Goal: Information Seeking & Learning: Understand process/instructions

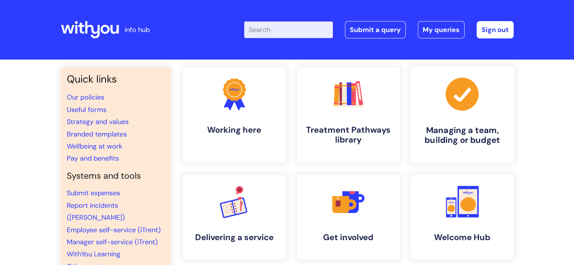
click at [456, 134] on h4 "Managing a team, building or budget" at bounding box center [462, 135] width 92 height 20
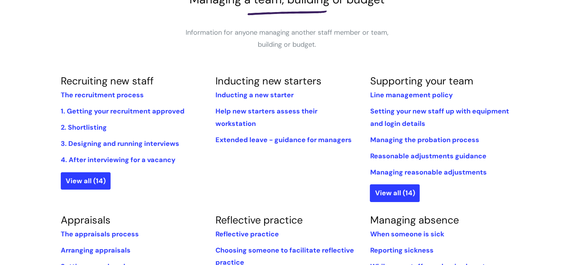
scroll to position [128, 0]
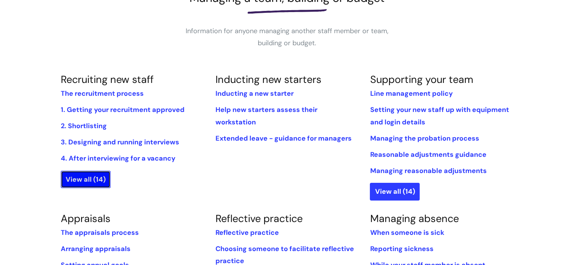
click at [94, 183] on link "View all (14)" at bounding box center [86, 179] width 50 height 17
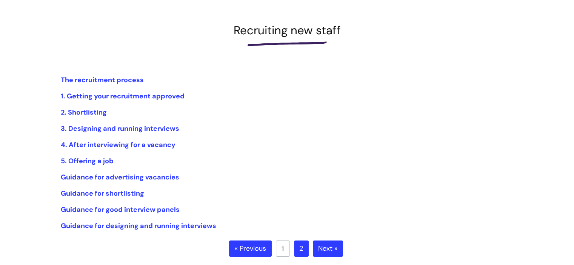
scroll to position [174, 0]
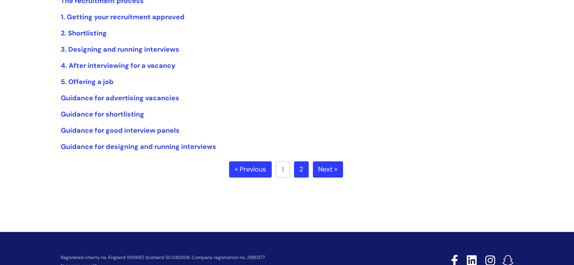
click at [304, 172] on link "2" at bounding box center [301, 170] width 15 height 17
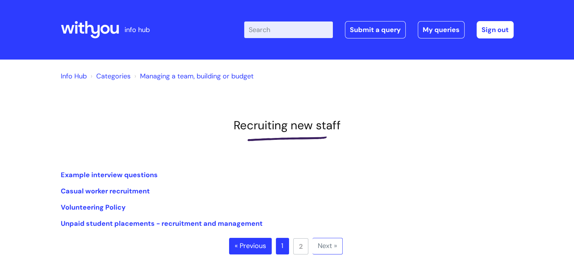
click at [114, 77] on link "Categories" at bounding box center [113, 76] width 34 height 9
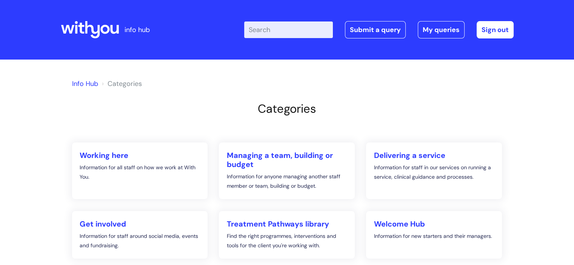
click at [97, 34] on icon at bounding box center [90, 30] width 58 height 18
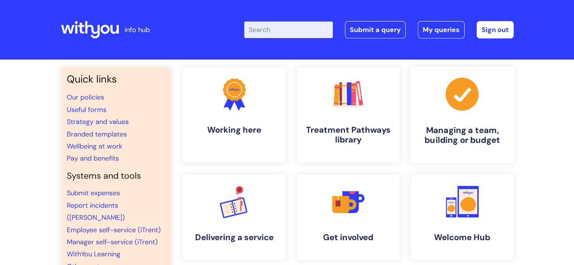
click at [462, 126] on h4 "Managing a team, building or budget" at bounding box center [462, 135] width 92 height 20
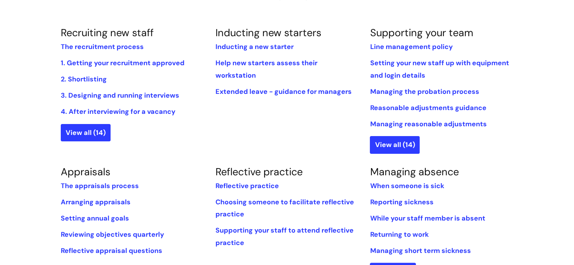
scroll to position [176, 0]
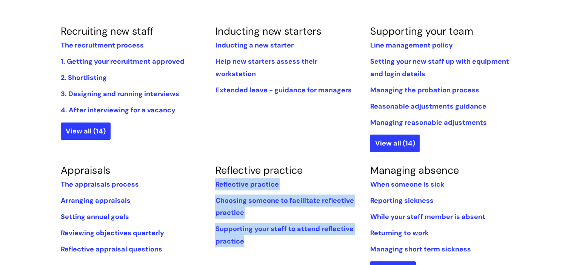
drag, startPoint x: 293, startPoint y: 244, endPoint x: 307, endPoint y: 127, distance: 117.1
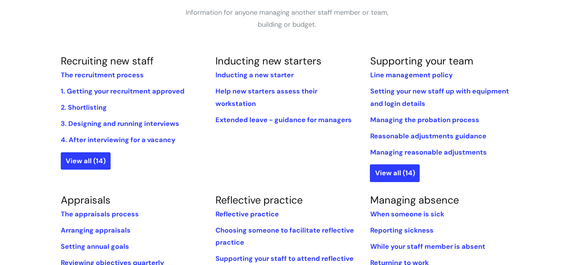
scroll to position [146, 0]
click at [285, 75] on link "Inducting a new starter" at bounding box center [254, 75] width 78 height 9
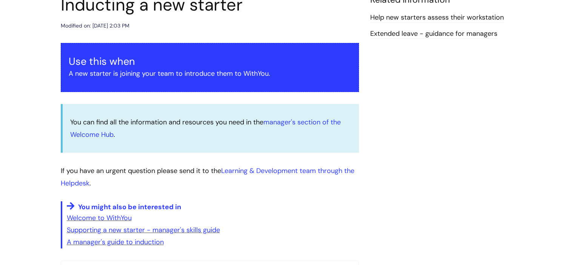
scroll to position [185, 0]
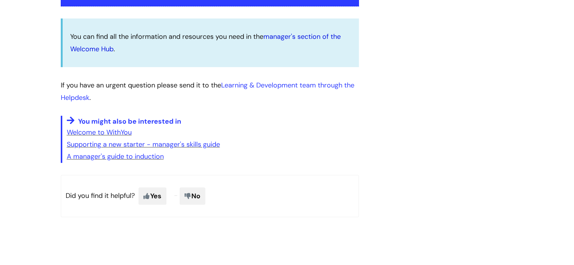
click at [289, 35] on link "manager's section of the Welcome Hub" at bounding box center [205, 42] width 271 height 21
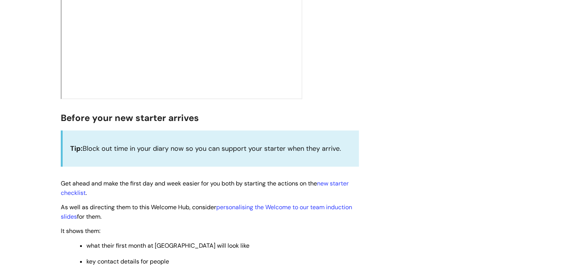
scroll to position [301, 0]
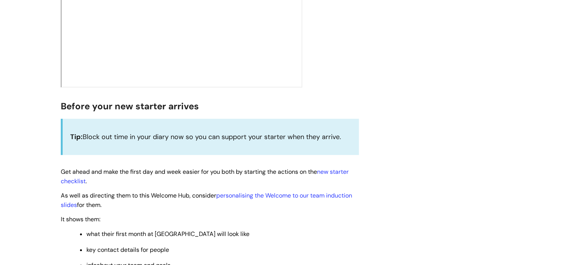
click at [321, 128] on div "Tip: Block out time in your diary now so you can support your starter when they…" at bounding box center [210, 137] width 298 height 36
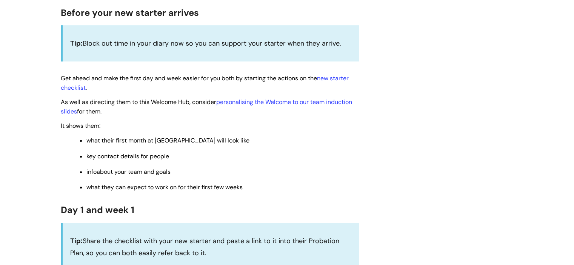
scroll to position [396, 0]
click at [341, 77] on link "new starter checklist" at bounding box center [205, 82] width 288 height 17
click at [284, 101] on link "personalising the Welcome to our team induction slides" at bounding box center [207, 105] width 292 height 17
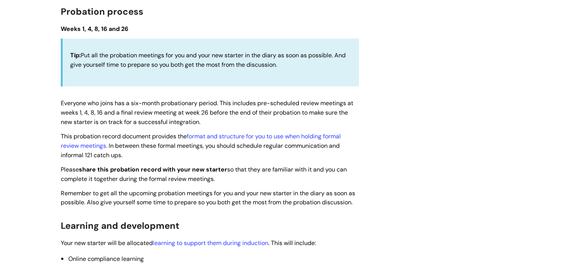
scroll to position [1048, 0]
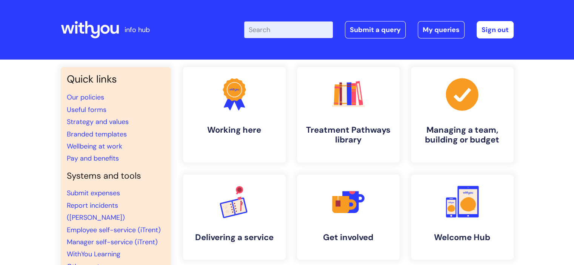
click at [287, 32] on input "Enter your search term here..." at bounding box center [288, 30] width 89 height 17
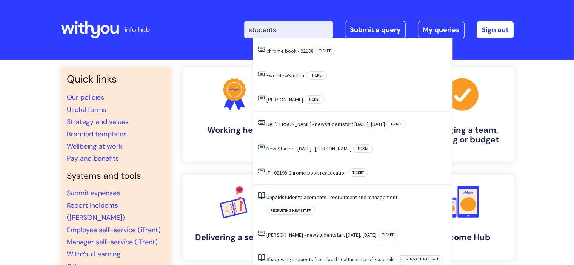
type input "students"
click button "Search" at bounding box center [0, 0] width 0 height 0
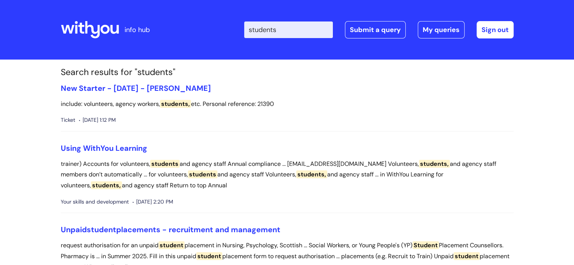
click at [84, 30] on icon at bounding box center [90, 30] width 58 height 18
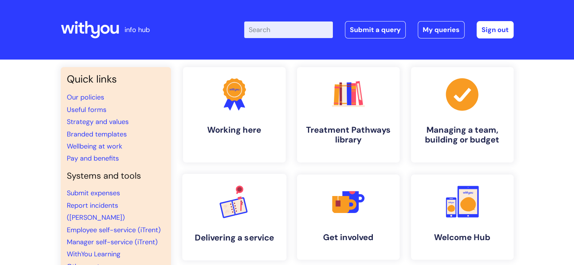
click at [239, 212] on rect at bounding box center [240, 206] width 14 height 15
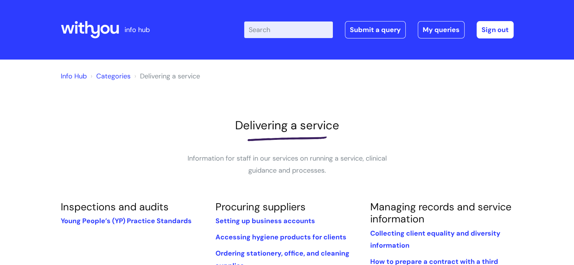
click at [89, 28] on icon at bounding box center [90, 30] width 58 height 18
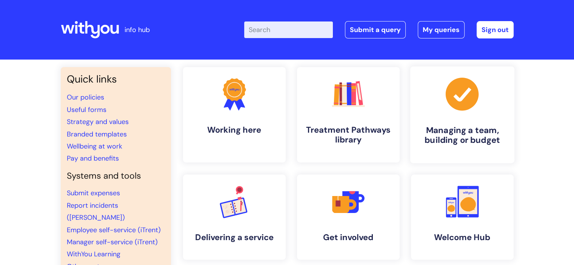
click at [474, 105] on icon at bounding box center [462, 94] width 33 height 33
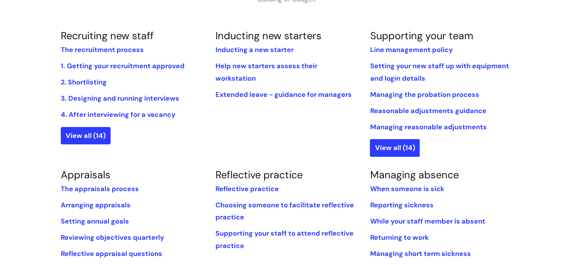
scroll to position [172, 0]
click at [394, 148] on link "View all (14)" at bounding box center [395, 147] width 50 height 17
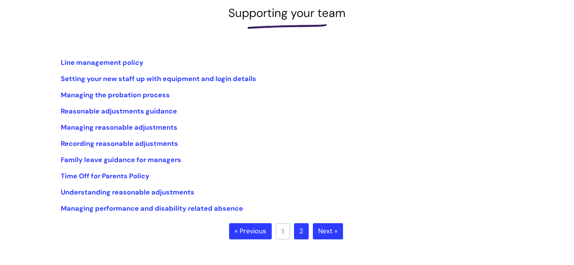
scroll to position [113, 0]
click at [302, 235] on link "2" at bounding box center [301, 231] width 15 height 17
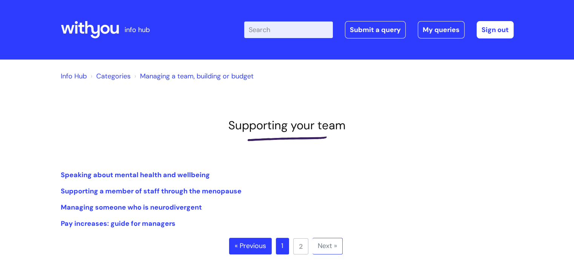
click at [83, 23] on icon at bounding box center [90, 30] width 58 height 18
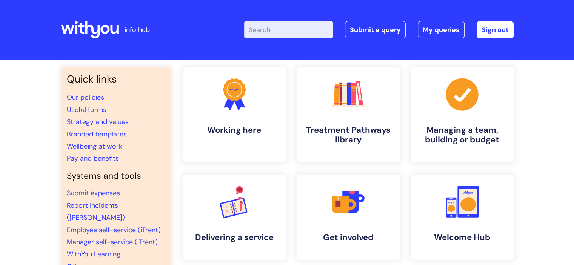
click at [271, 31] on input "Enter your search term here..." at bounding box center [288, 30] width 89 height 17
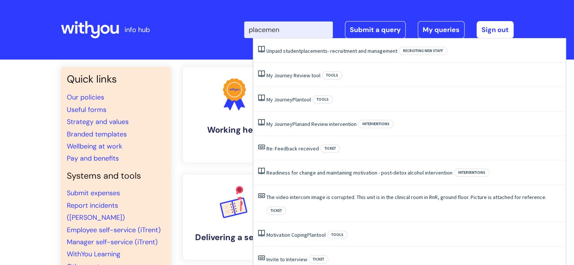
type input "placement"
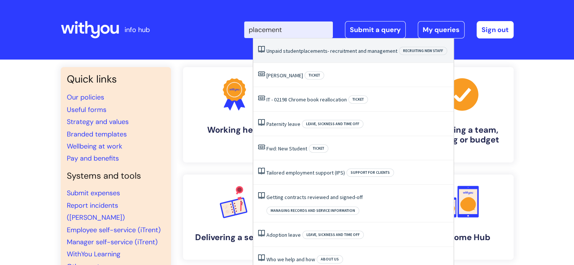
click at [318, 48] on span "placements" at bounding box center [314, 51] width 27 height 7
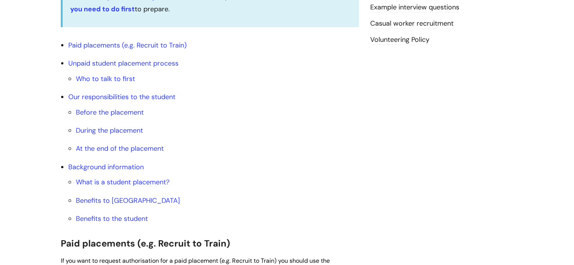
scroll to position [285, 0]
click at [122, 74] on link "Who to talk to first" at bounding box center [105, 78] width 59 height 9
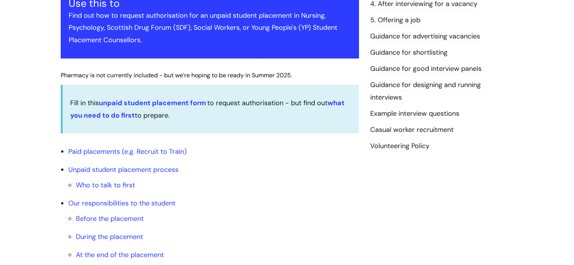
scroll to position [178, 0]
click at [106, 116] on strong "what you need to do first" at bounding box center [207, 109] width 275 height 21
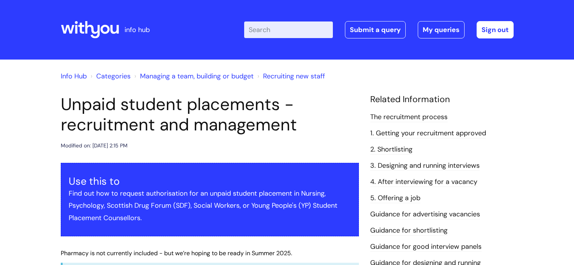
scroll to position [179, 0]
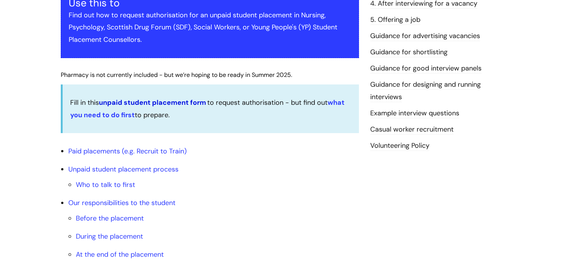
click at [184, 102] on link "unpaid student placement form" at bounding box center [152, 102] width 107 height 9
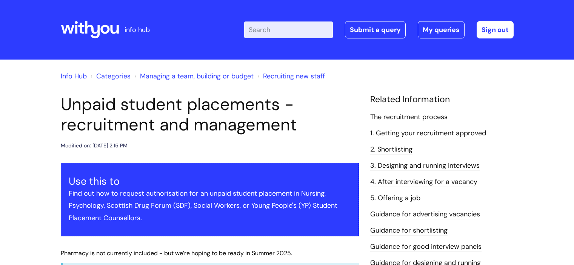
scroll to position [178, 0]
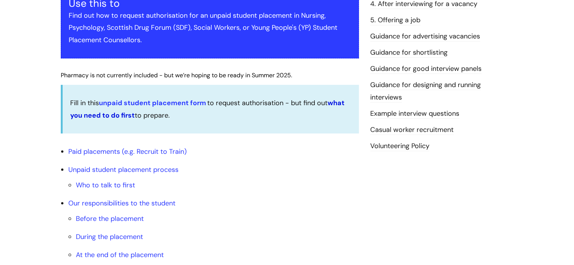
click at [340, 103] on strong "what you need to do first" at bounding box center [207, 109] width 275 height 21
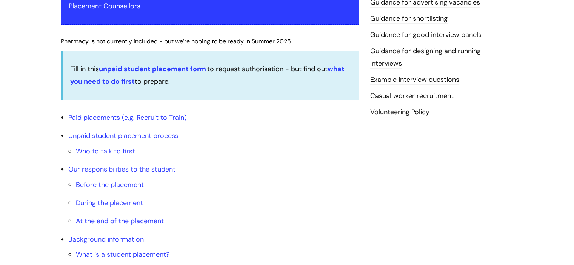
scroll to position [216, 0]
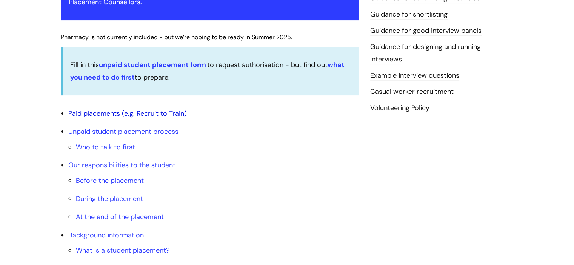
click at [106, 112] on link "Paid placements (e.g. Recruit to Train)" at bounding box center [127, 113] width 119 height 9
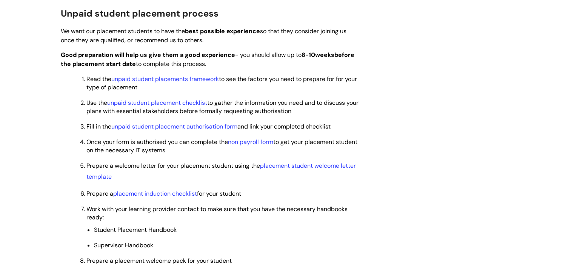
scroll to position [561, 0]
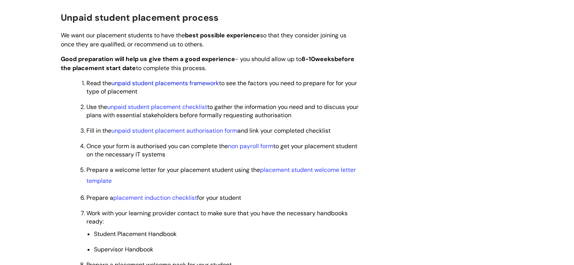
click at [201, 84] on link "unpaid student placements framework" at bounding box center [165, 83] width 108 height 8
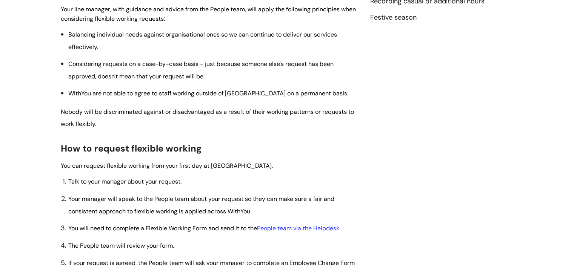
scroll to position [328, 0]
click at [270, 131] on div "Use this when if You want to find out about flexible working at WithYou and how…" at bounding box center [210, 192] width 298 height 754
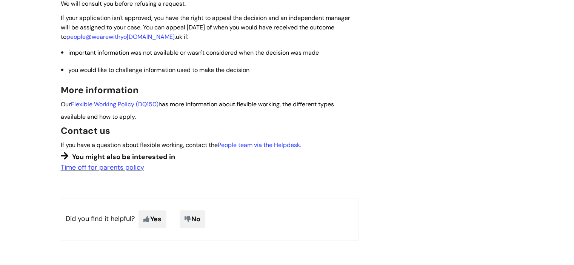
scroll to position [710, 0]
